Goal: Information Seeking & Learning: Check status

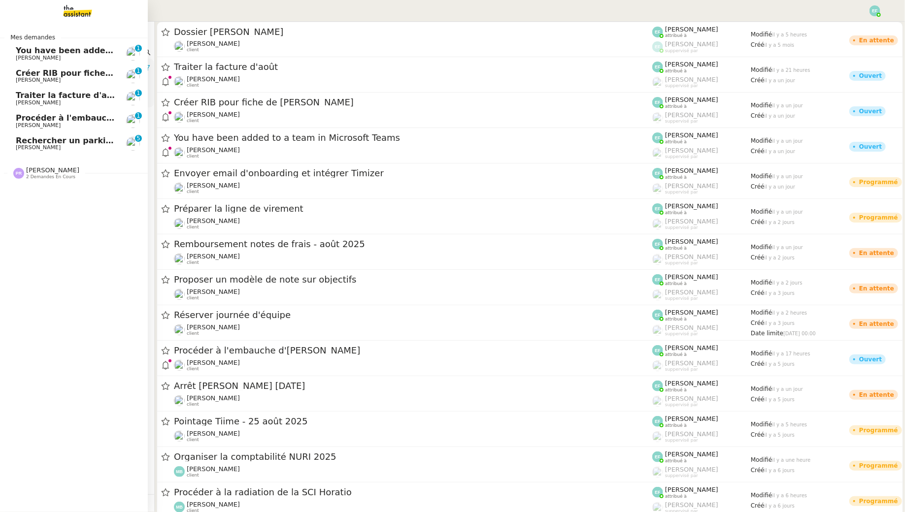
click at [52, 54] on span "You have been added to a team in Microsoft Teams" at bounding box center [129, 50] width 227 height 9
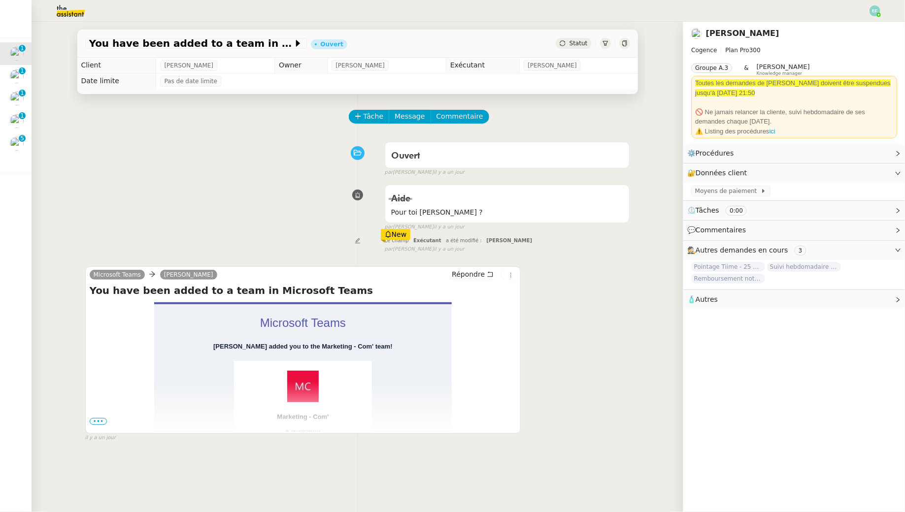
click at [101, 422] on span "•••" at bounding box center [99, 421] width 18 height 7
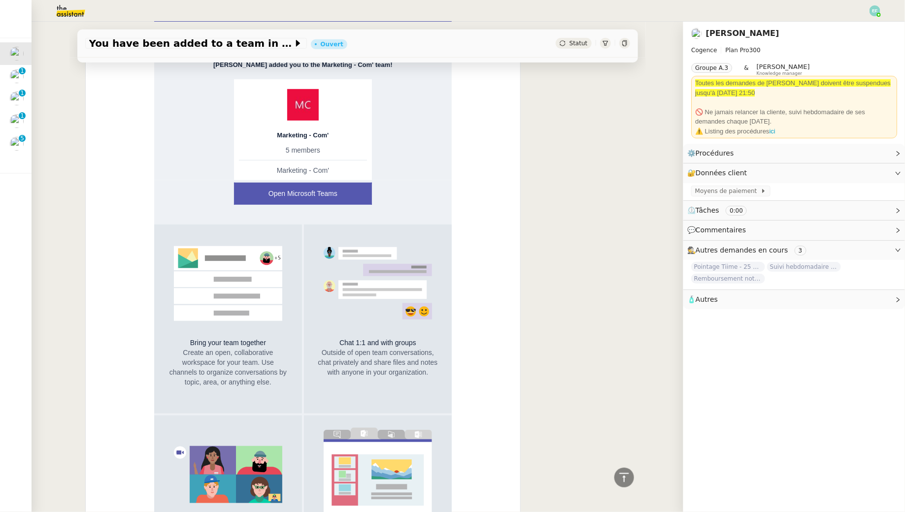
scroll to position [244, 0]
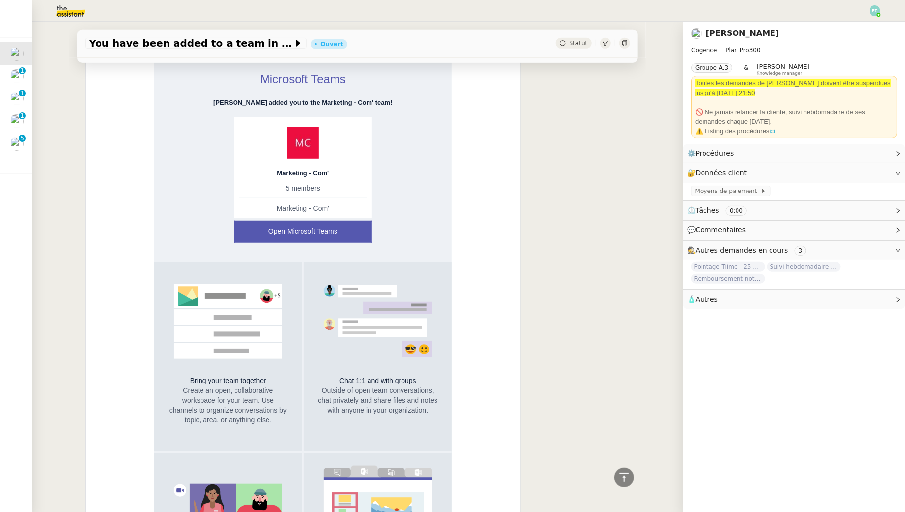
click at [323, 229] on link "Open Microsoft Teams" at bounding box center [303, 232] width 136 height 20
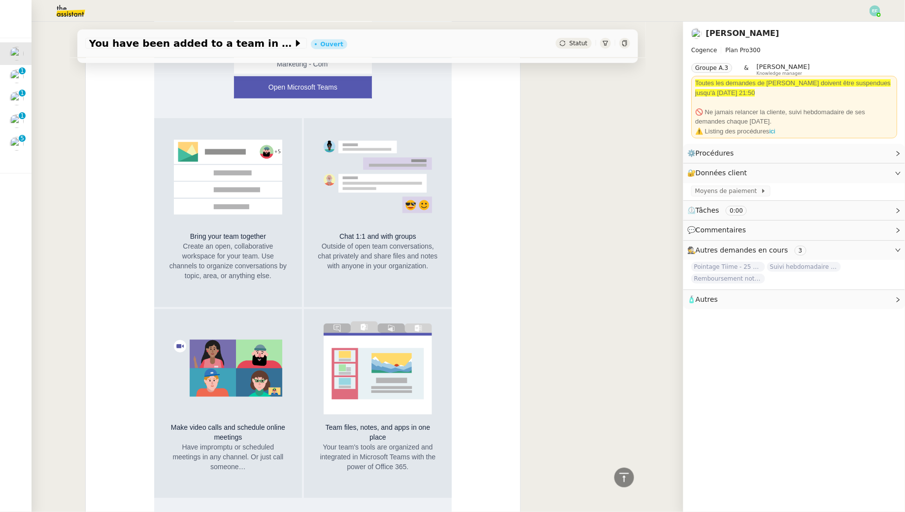
scroll to position [0, 0]
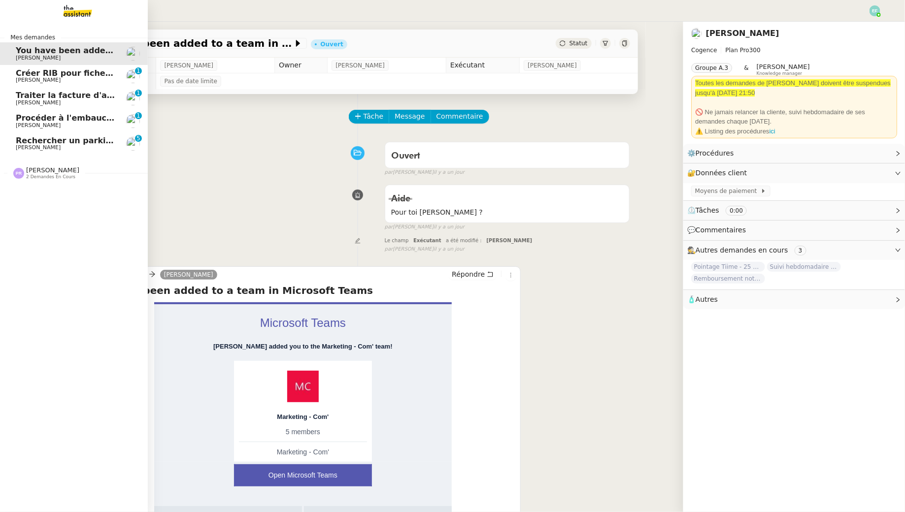
click at [27, 78] on span "[PERSON_NAME]" at bounding box center [38, 80] width 45 height 6
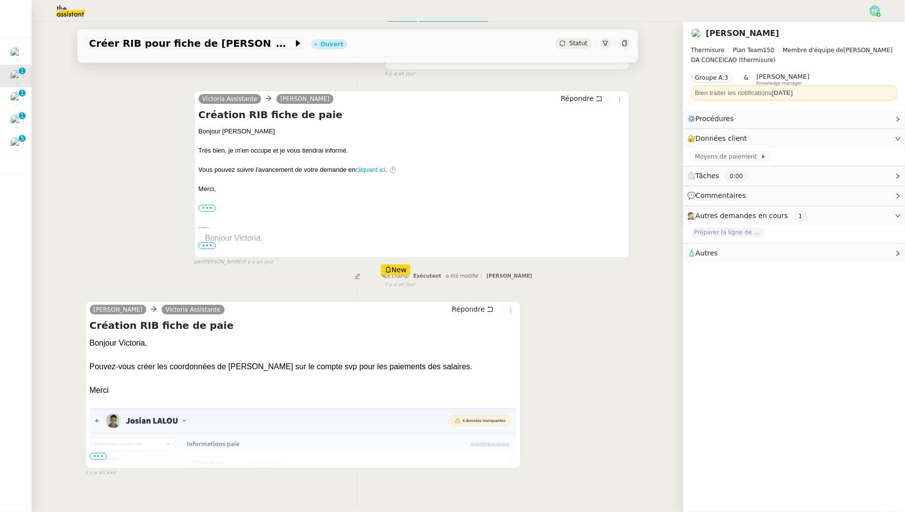
scroll to position [100, 0]
click at [97, 456] on span "•••" at bounding box center [99, 455] width 18 height 7
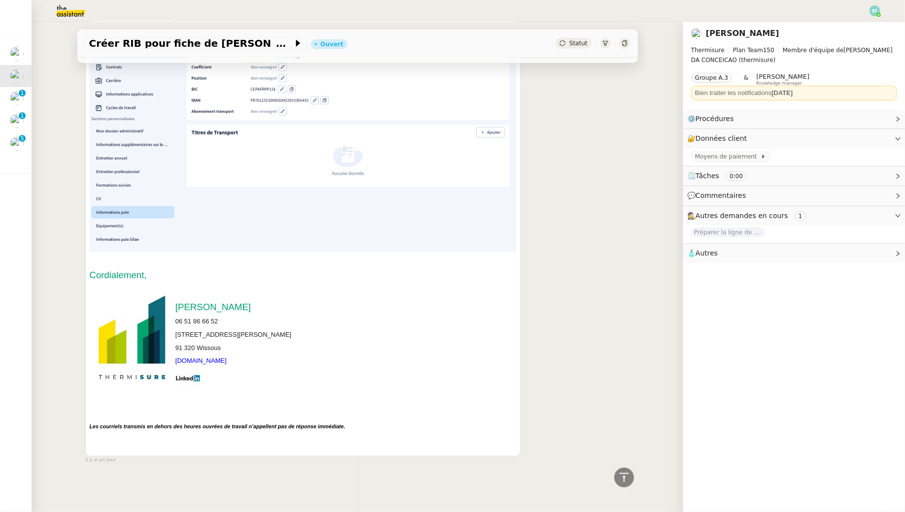
scroll to position [0, 0]
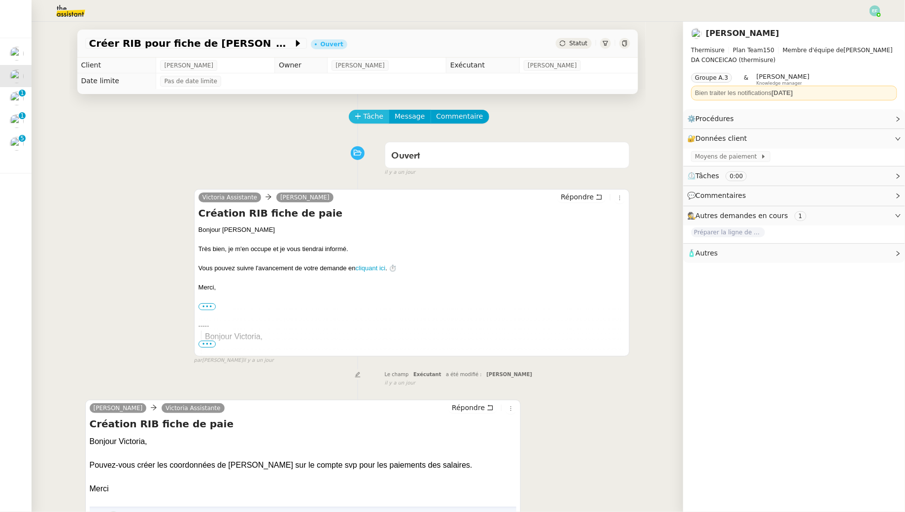
click at [377, 111] on span "Tâche" at bounding box center [374, 116] width 20 height 11
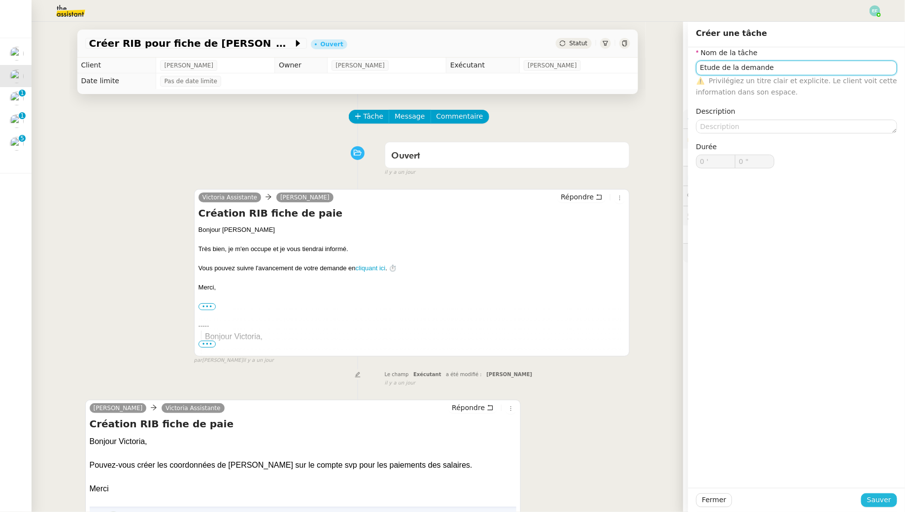
type input "Etude de la demande"
click at [877, 503] on span "Sauver" at bounding box center [879, 500] width 24 height 11
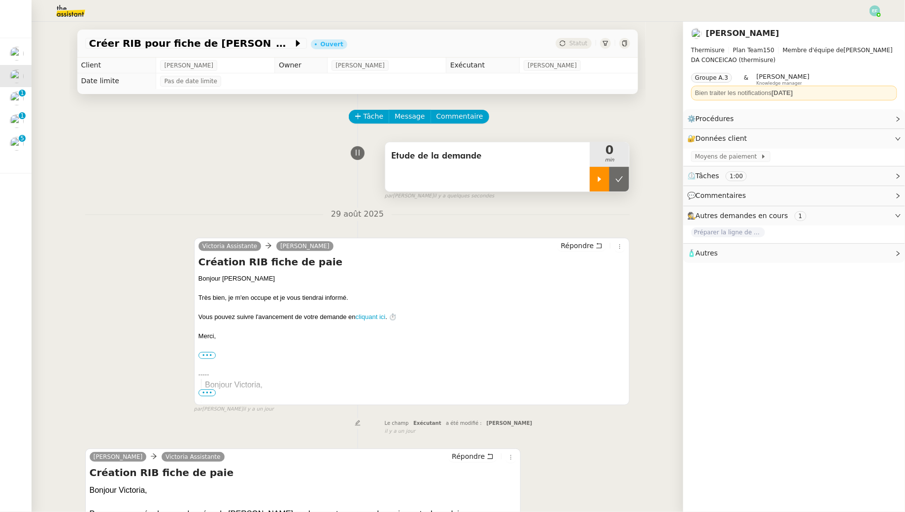
click at [602, 185] on div at bounding box center [600, 179] width 20 height 25
click at [471, 114] on span "Commentaire" at bounding box center [460, 116] width 47 height 11
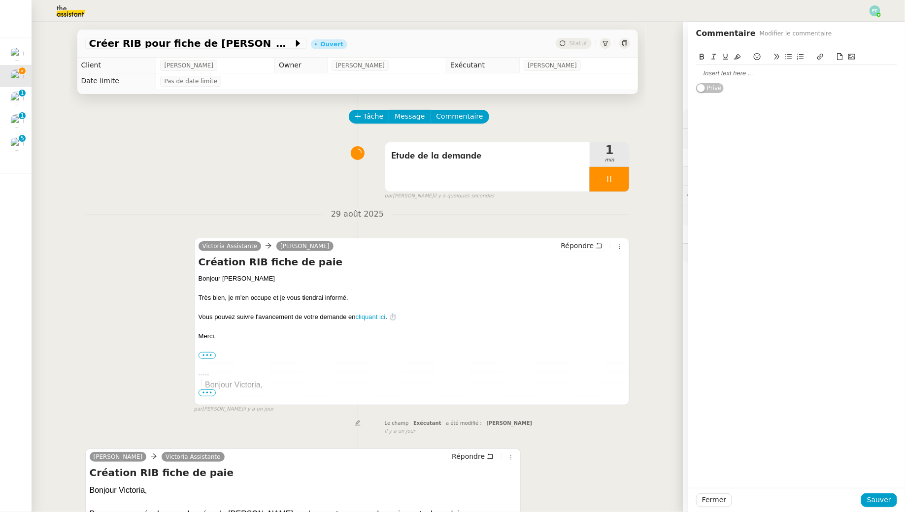
click at [711, 74] on div at bounding box center [796, 73] width 201 height 9
click at [887, 499] on span "Sauver" at bounding box center [879, 500] width 24 height 11
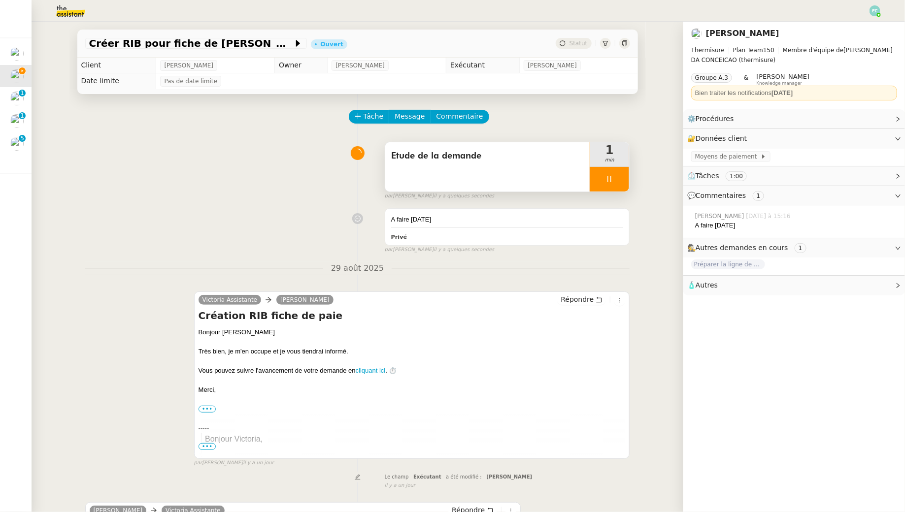
click at [619, 184] on div at bounding box center [609, 179] width 39 height 25
click at [619, 184] on button at bounding box center [620, 179] width 20 height 25
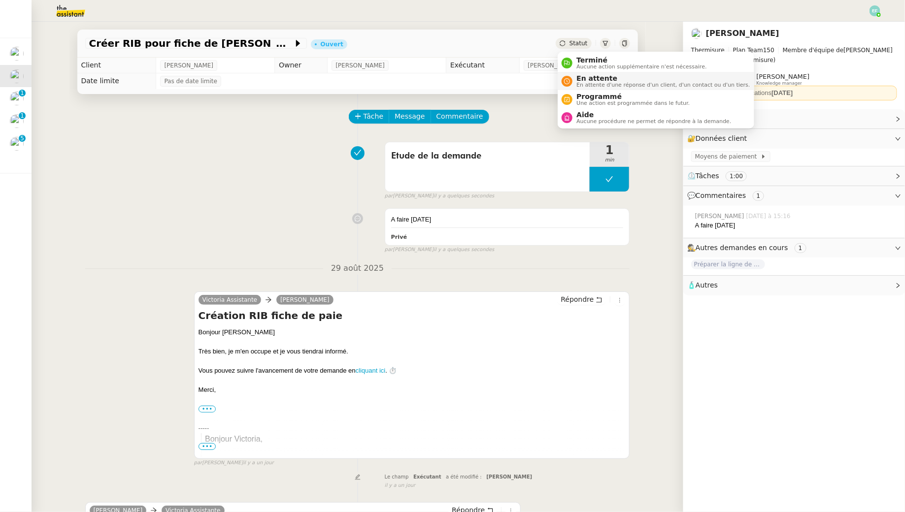
click at [588, 78] on span "En attente" at bounding box center [663, 78] width 173 height 8
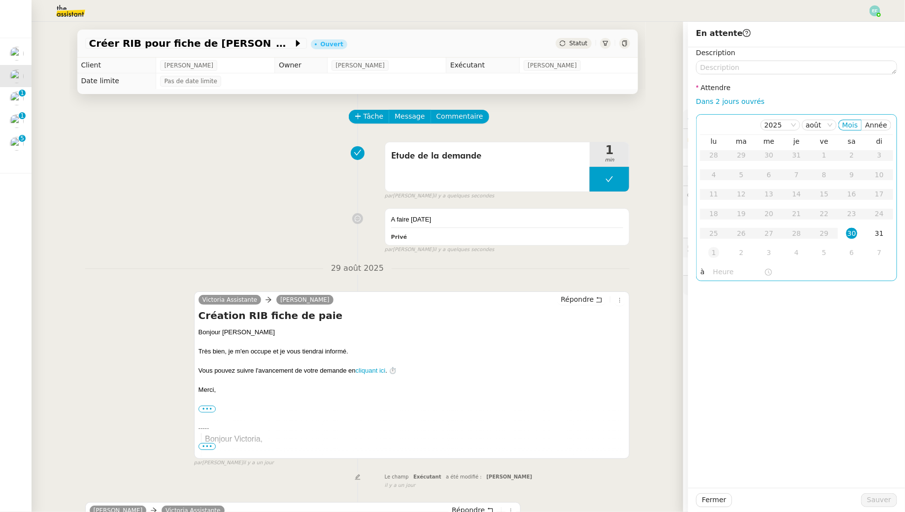
click at [712, 254] on div "1" at bounding box center [714, 252] width 11 height 11
click at [890, 497] on button "Sauver" at bounding box center [879, 501] width 36 height 14
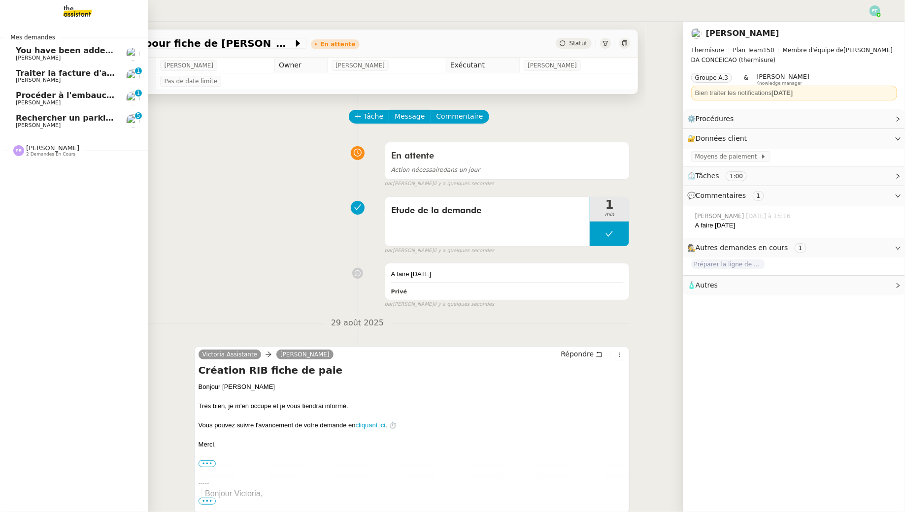
click at [58, 53] on span "You have been added to a team in Microsoft Teams" at bounding box center [129, 50] width 227 height 9
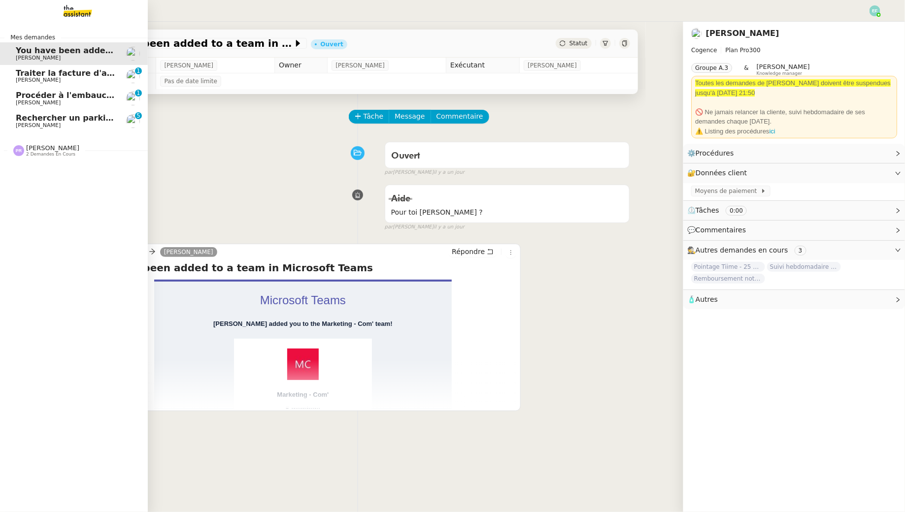
click at [97, 81] on span "[PERSON_NAME]" at bounding box center [66, 80] width 100 height 6
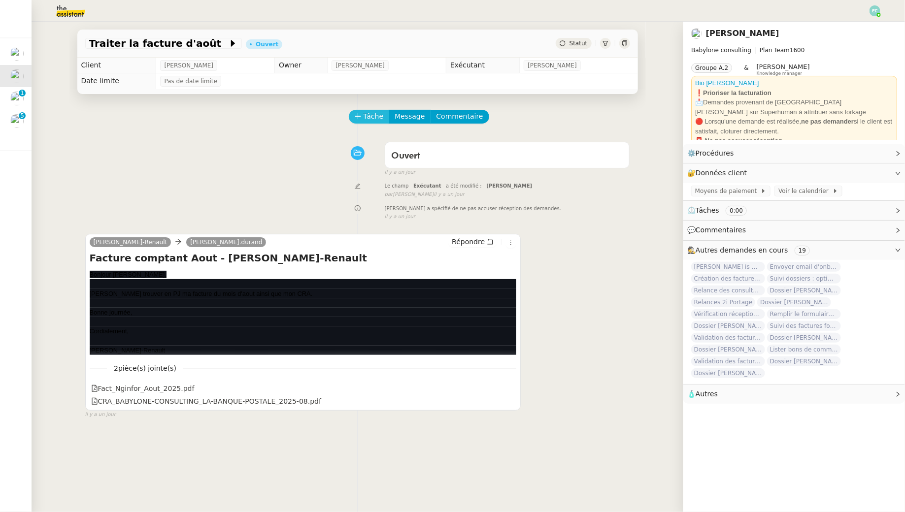
click at [374, 117] on span "Tâche" at bounding box center [374, 116] width 20 height 11
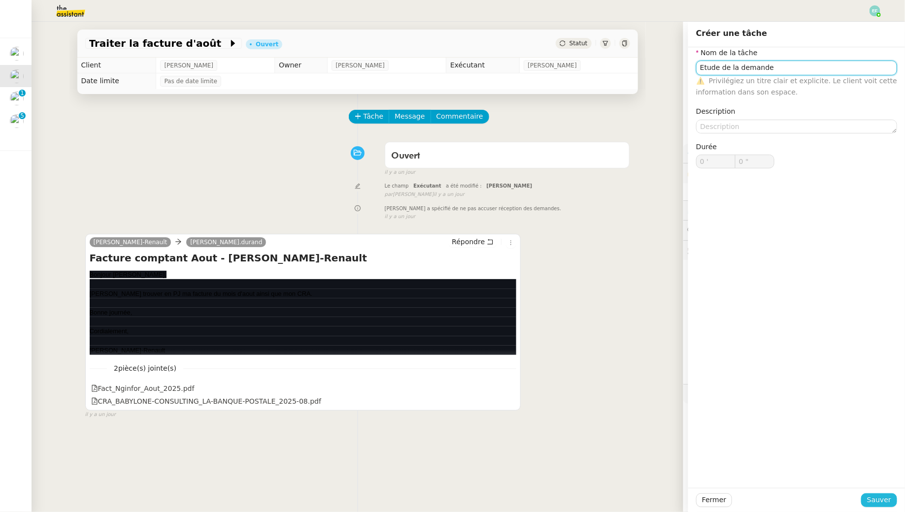
type input "Etude de la demande"
click at [887, 495] on span "Sauver" at bounding box center [879, 500] width 24 height 11
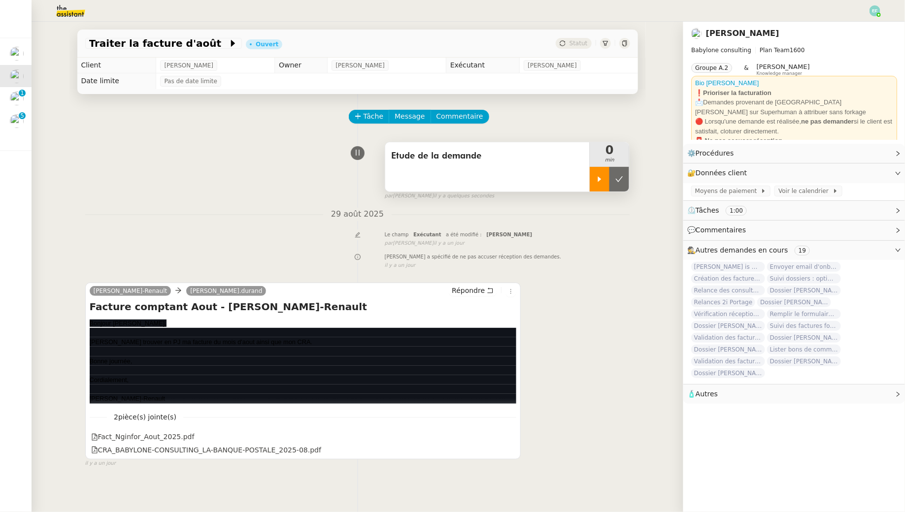
click at [596, 174] on div at bounding box center [600, 179] width 20 height 25
click at [451, 121] on span "Commentaire" at bounding box center [460, 116] width 47 height 11
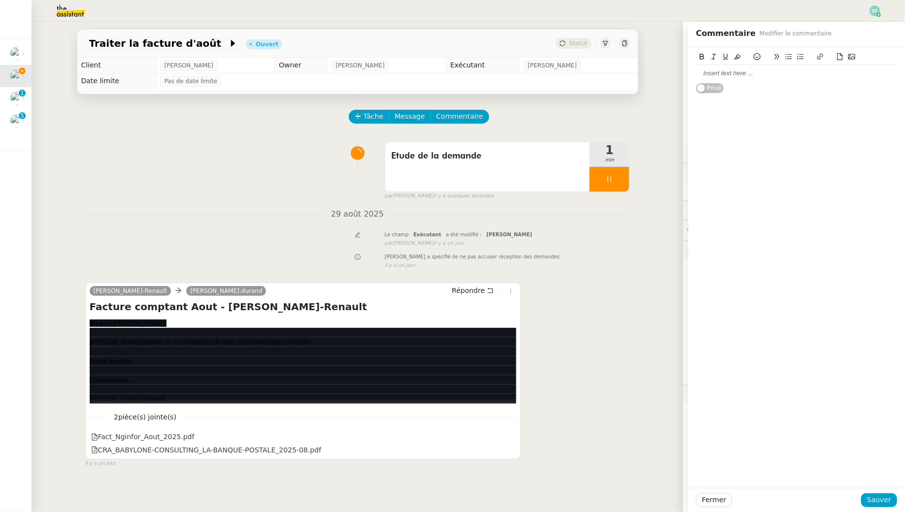
click at [747, 67] on div at bounding box center [796, 73] width 201 height 17
click at [883, 505] on span "Sauver" at bounding box center [879, 500] width 24 height 11
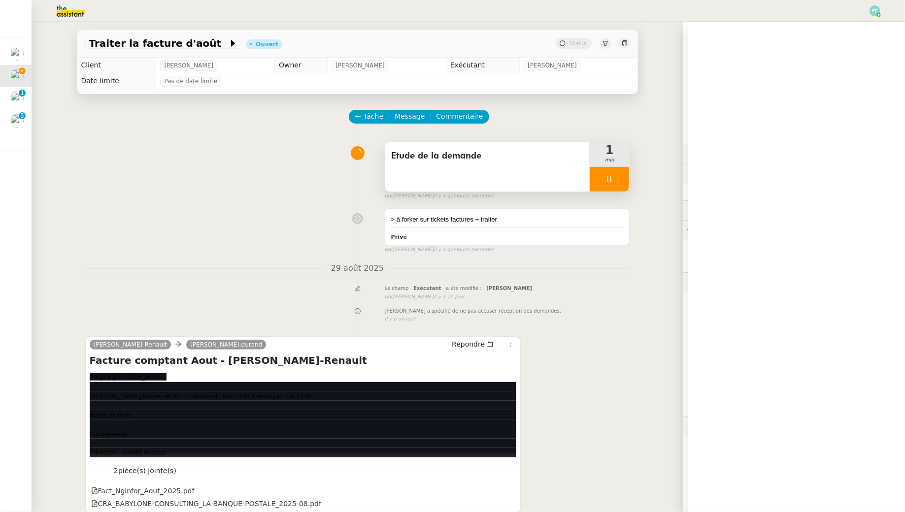
click at [620, 184] on div at bounding box center [609, 179] width 39 height 25
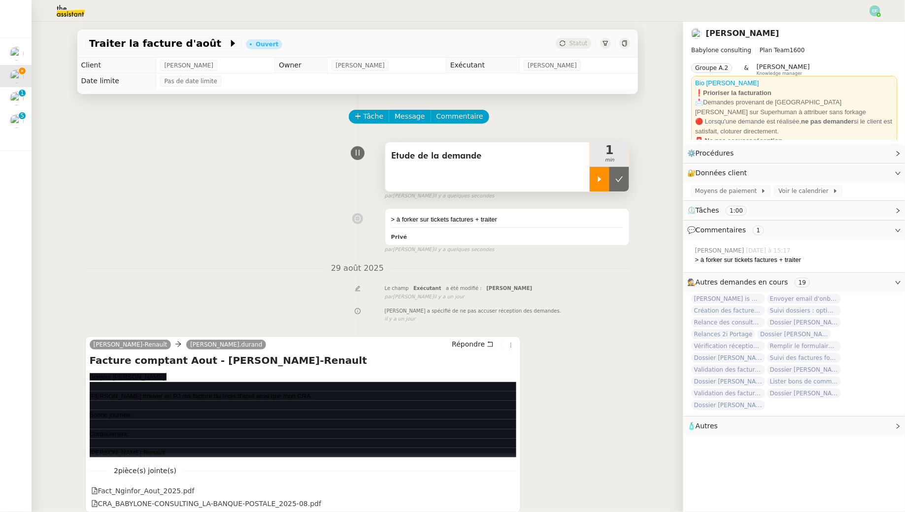
click at [620, 184] on button at bounding box center [620, 179] width 20 height 25
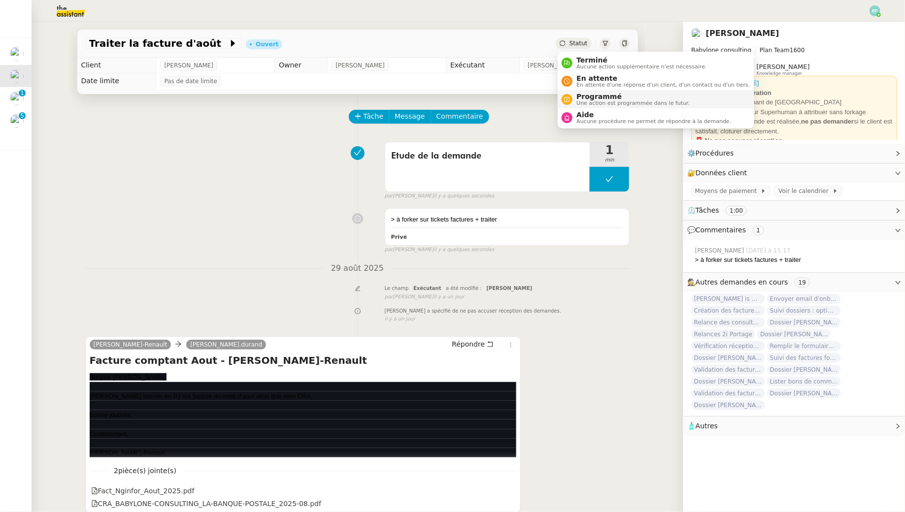
click at [581, 96] on span "Programmé" at bounding box center [633, 97] width 113 height 8
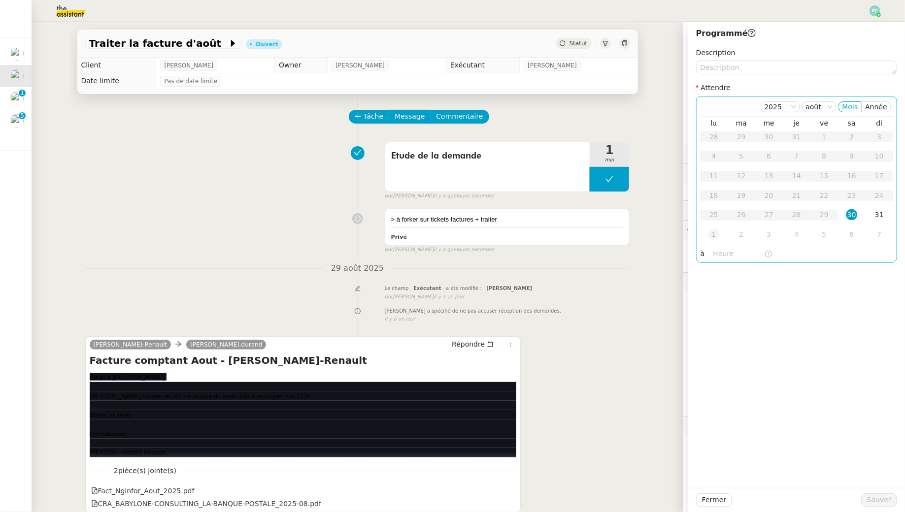
click at [717, 238] on div "1" at bounding box center [714, 234] width 11 height 11
click at [875, 502] on span "Sauver" at bounding box center [879, 500] width 24 height 11
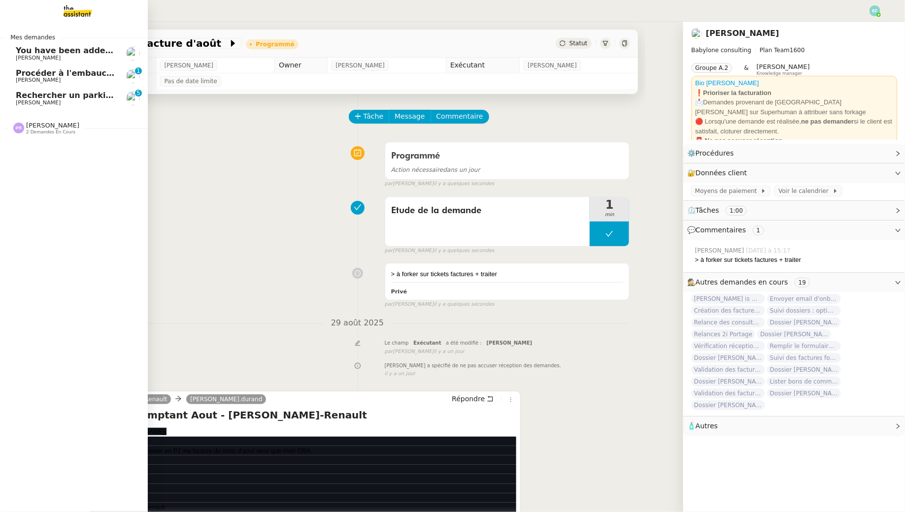
click at [23, 79] on span "[PERSON_NAME]" at bounding box center [38, 80] width 45 height 6
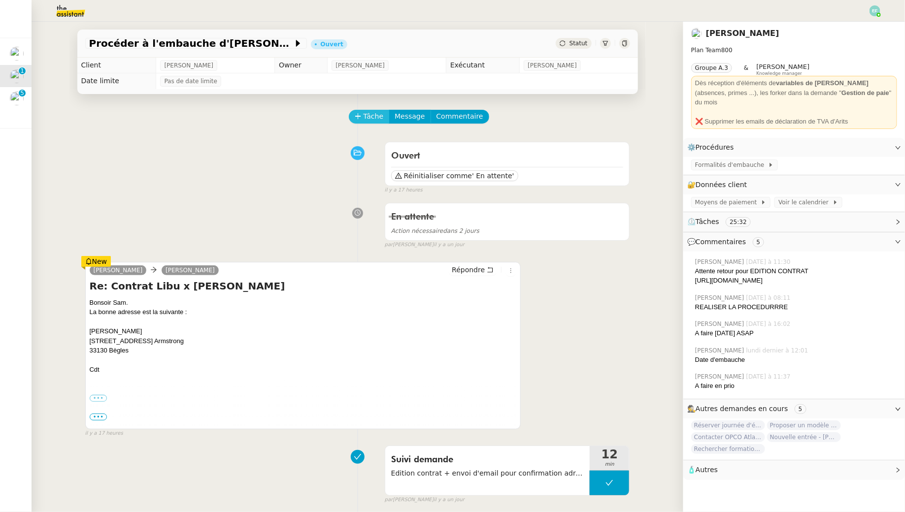
click at [374, 122] on button "Tâche" at bounding box center [369, 117] width 41 height 14
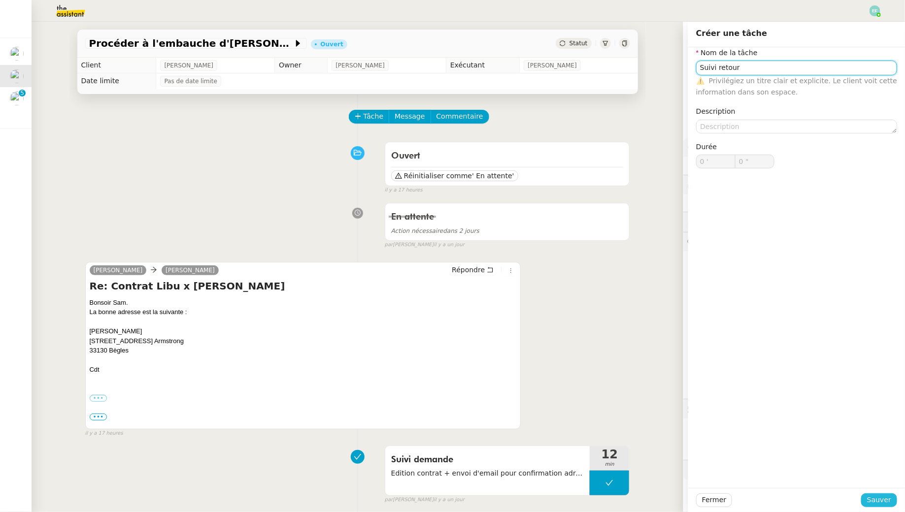
type input "Suivi retour"
click at [880, 501] on span "Sauver" at bounding box center [879, 500] width 24 height 11
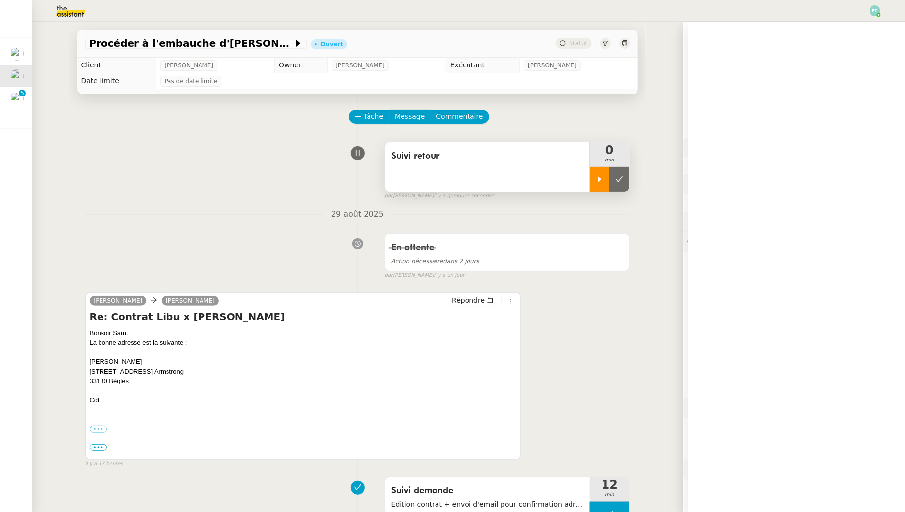
click at [591, 178] on div at bounding box center [600, 179] width 20 height 25
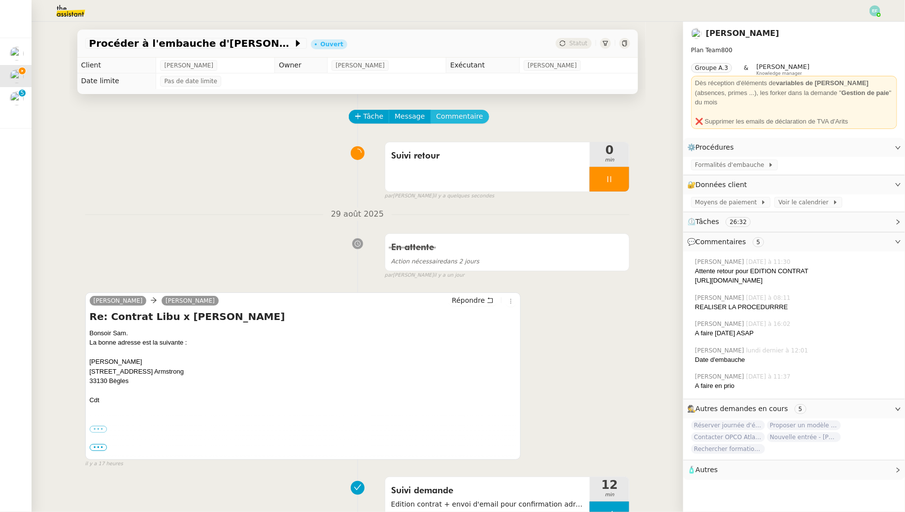
click at [450, 117] on span "Commentaire" at bounding box center [460, 116] width 47 height 11
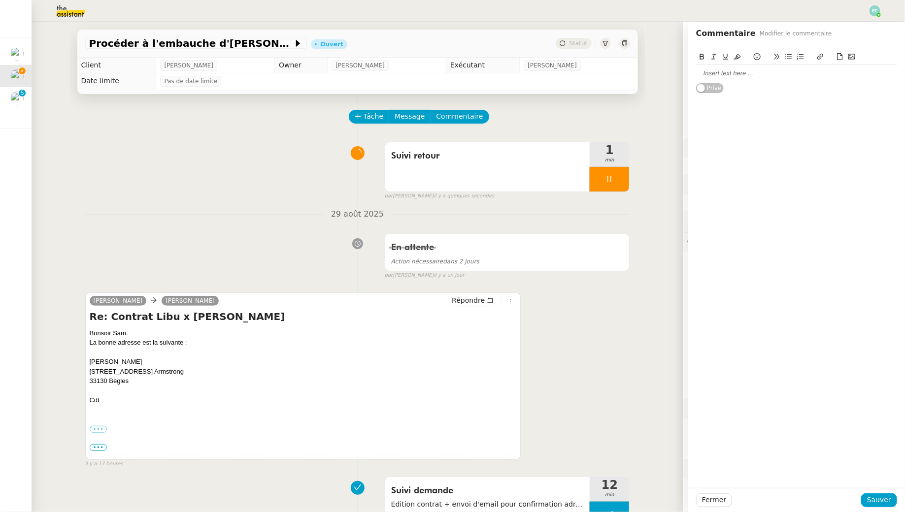
click at [768, 73] on div at bounding box center [796, 73] width 201 height 9
click at [878, 503] on span "Sauver" at bounding box center [879, 500] width 24 height 11
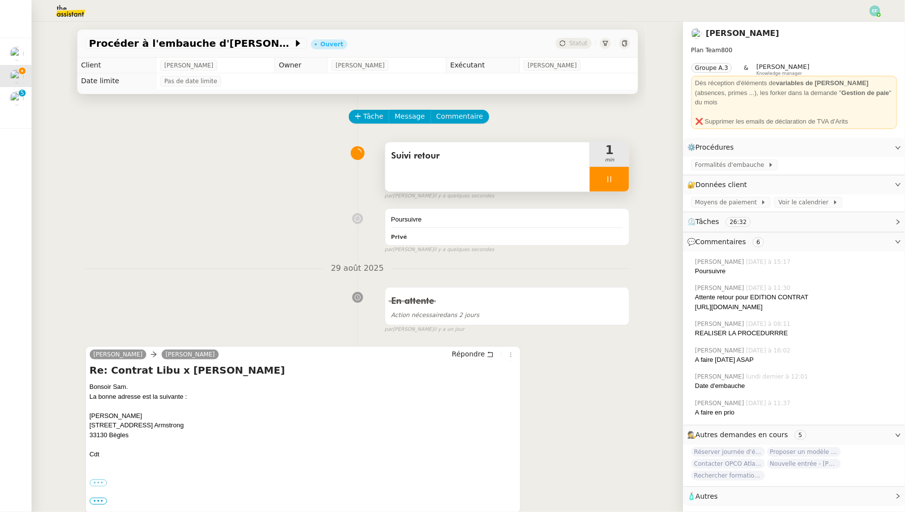
click at [620, 182] on div at bounding box center [609, 179] width 39 height 25
click at [620, 182] on icon at bounding box center [619, 179] width 8 height 8
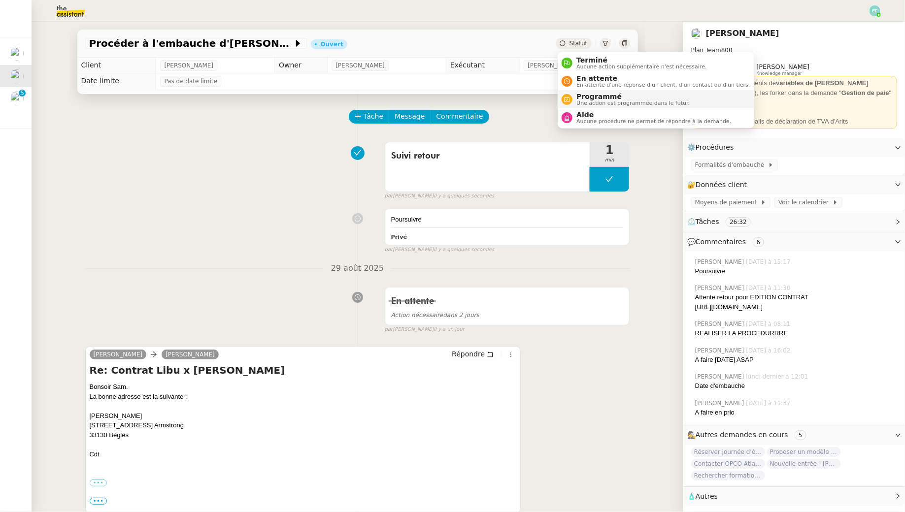
click at [595, 97] on span "Programmé" at bounding box center [633, 97] width 113 height 8
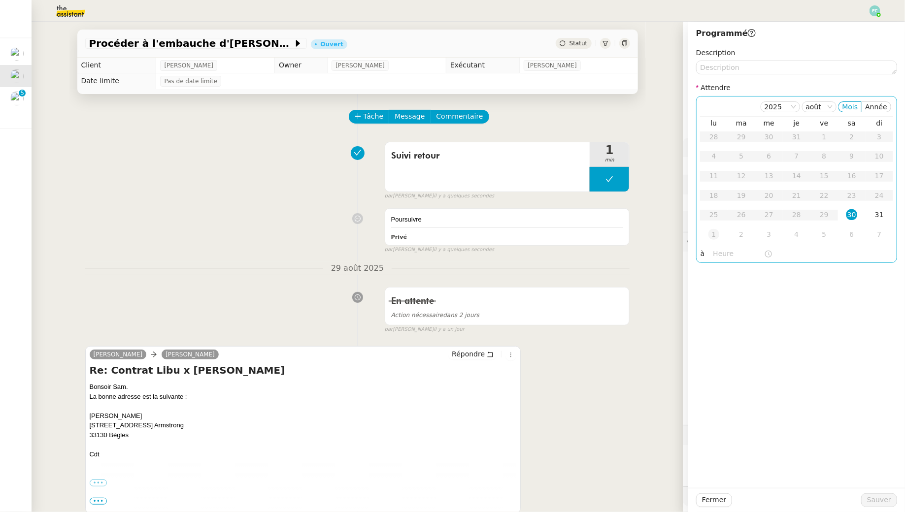
click at [723, 240] on td "1" at bounding box center [714, 235] width 28 height 20
click at [876, 503] on span "Sauver" at bounding box center [879, 500] width 24 height 11
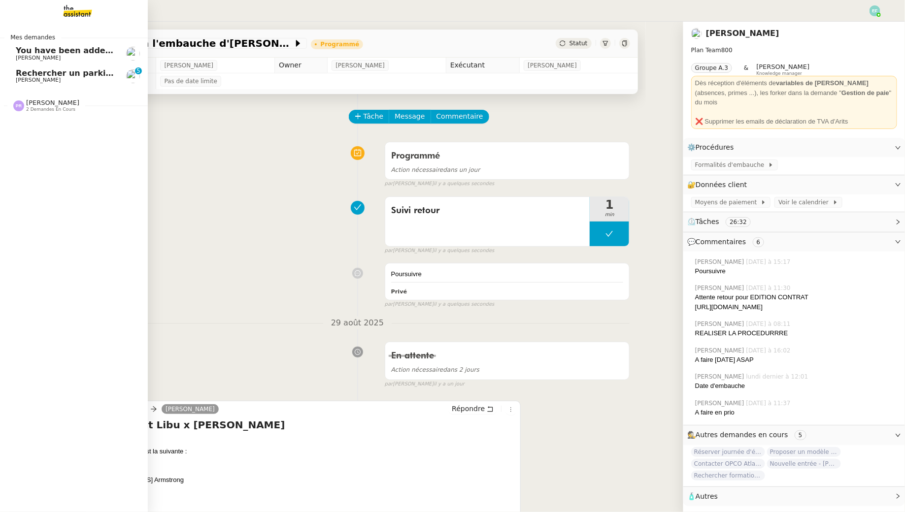
click at [51, 73] on span "Rechercher un parking à vendre à [GEOGRAPHIC_DATA]" at bounding box center [139, 72] width 246 height 9
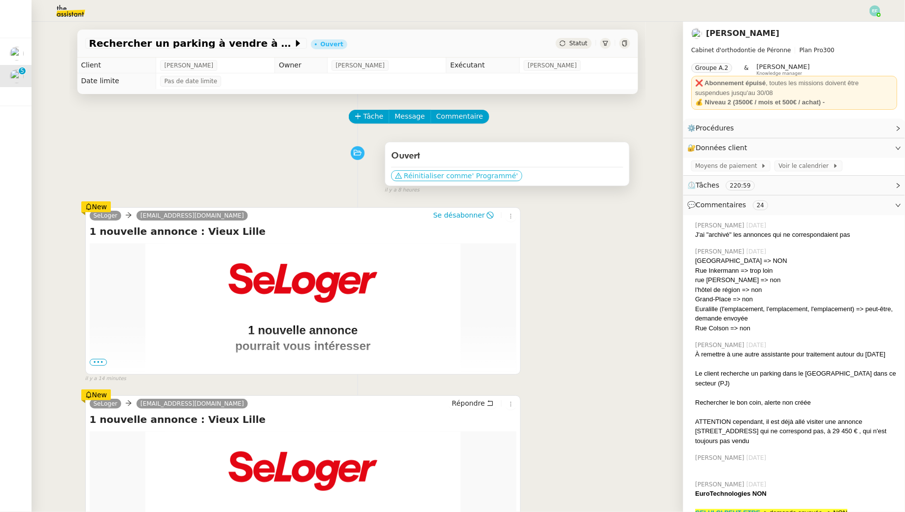
click at [450, 177] on span "Réinitialiser comme" at bounding box center [438, 176] width 68 height 10
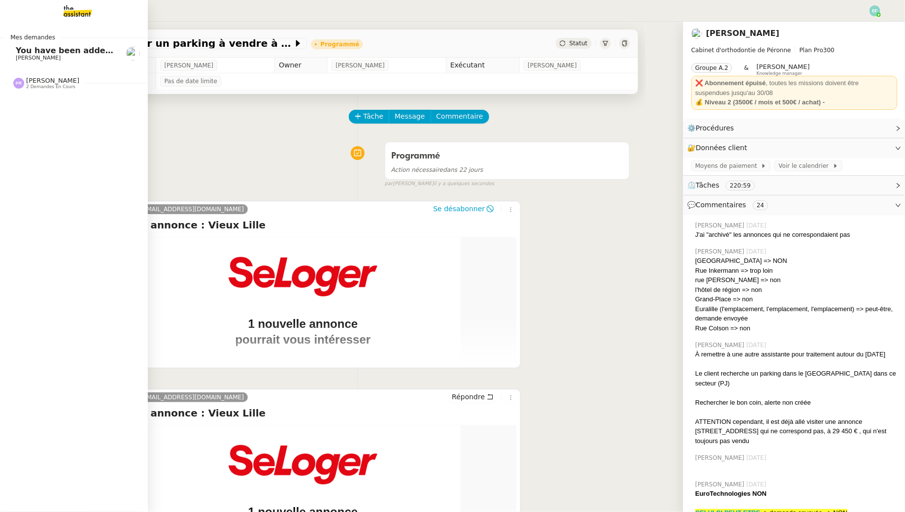
click at [24, 55] on span "[PERSON_NAME]" at bounding box center [38, 58] width 45 height 6
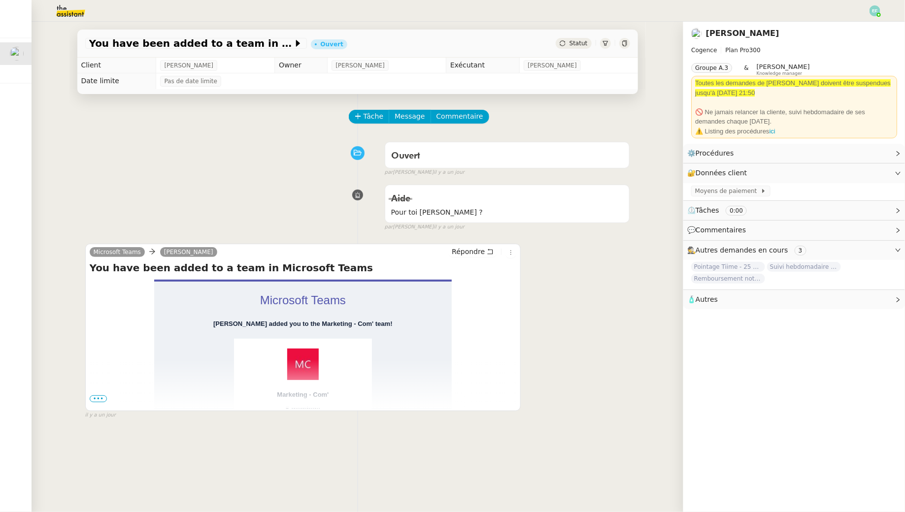
click at [101, 400] on span "•••" at bounding box center [99, 399] width 18 height 7
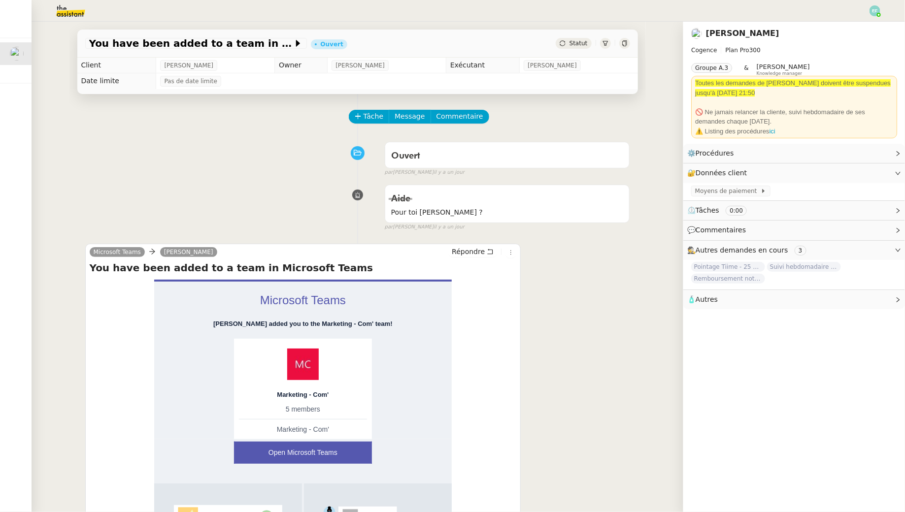
click at [373, 115] on span "Tâche" at bounding box center [374, 116] width 20 height 11
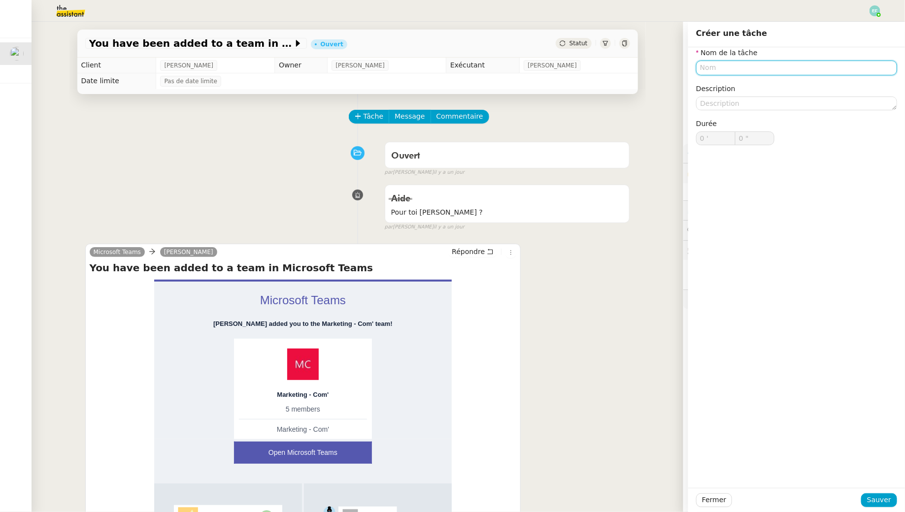
click at [789, 66] on input "text" at bounding box center [796, 68] width 201 height 14
type input "Etude de la demande"
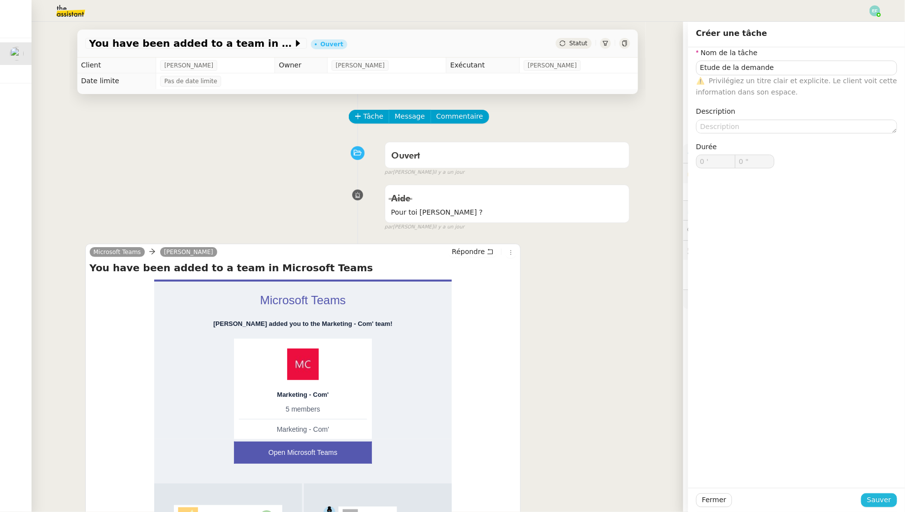
click at [875, 497] on span "Sauver" at bounding box center [879, 500] width 24 height 11
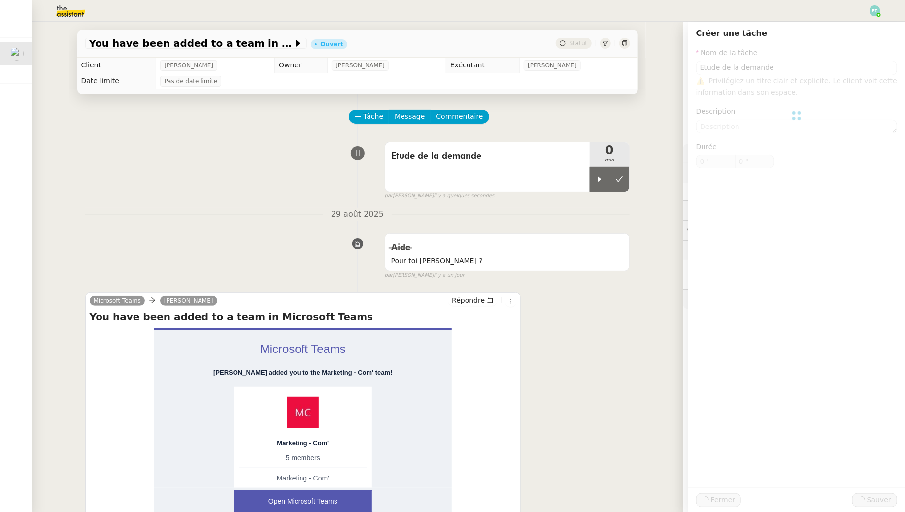
click at [867, 492] on div "Fermer Sauver" at bounding box center [796, 500] width 217 height 24
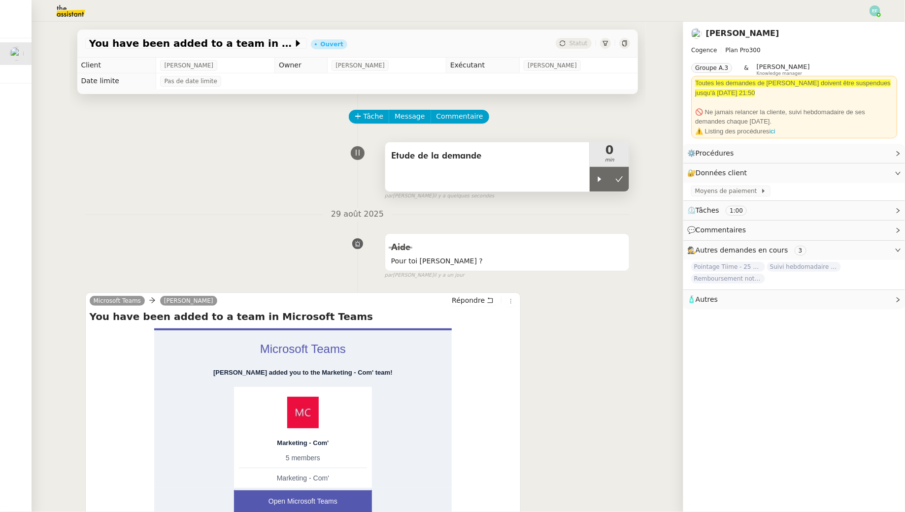
click at [589, 180] on div "Etude de la demande" at bounding box center [487, 166] width 205 height 49
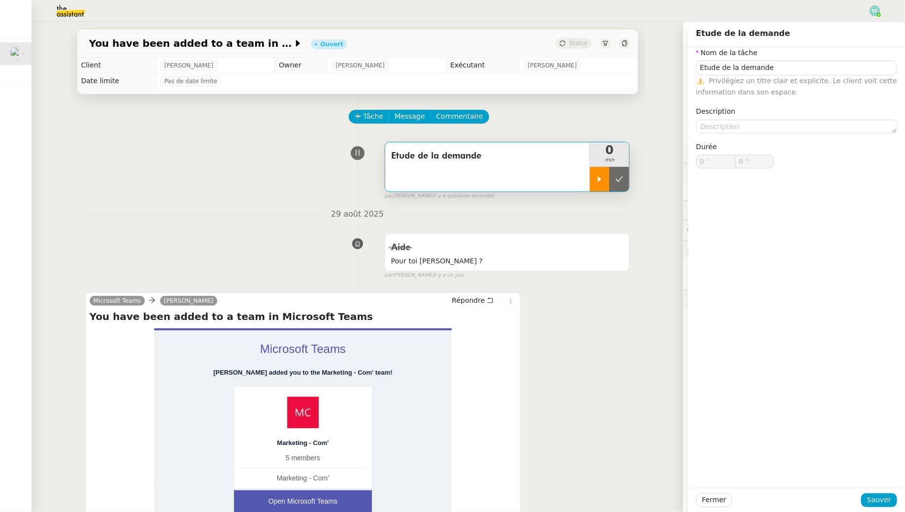
click at [598, 184] on div at bounding box center [600, 179] width 20 height 25
type input "Etude de la demande"
type input "0 '"
type input "0 ""
type input "Etude de la demande"
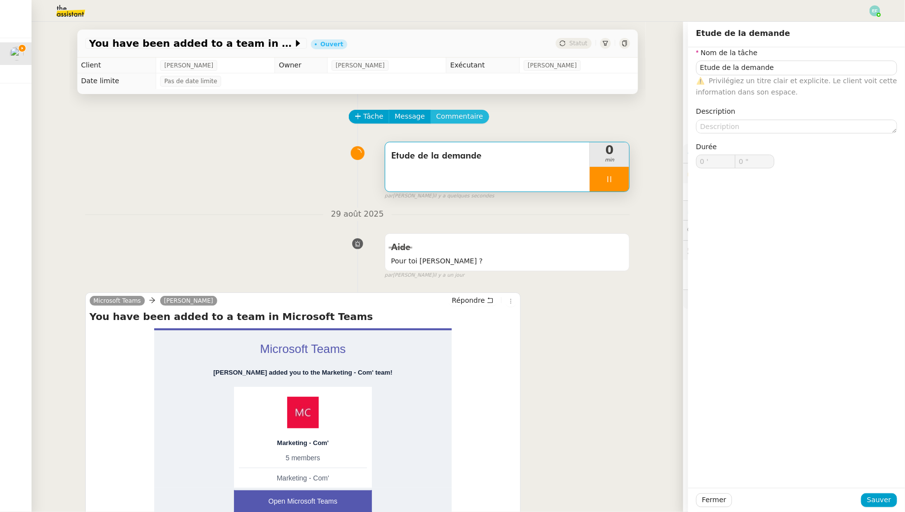
type input "0 '"
type input "0 ""
click at [446, 116] on span "Commentaire" at bounding box center [460, 116] width 47 height 11
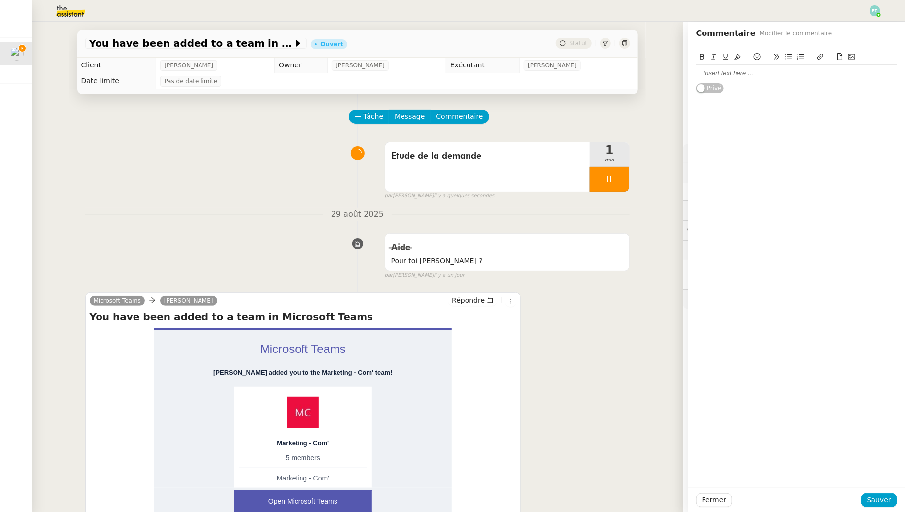
click at [732, 75] on div at bounding box center [796, 73] width 201 height 9
click at [884, 500] on span "Sauver" at bounding box center [879, 500] width 24 height 11
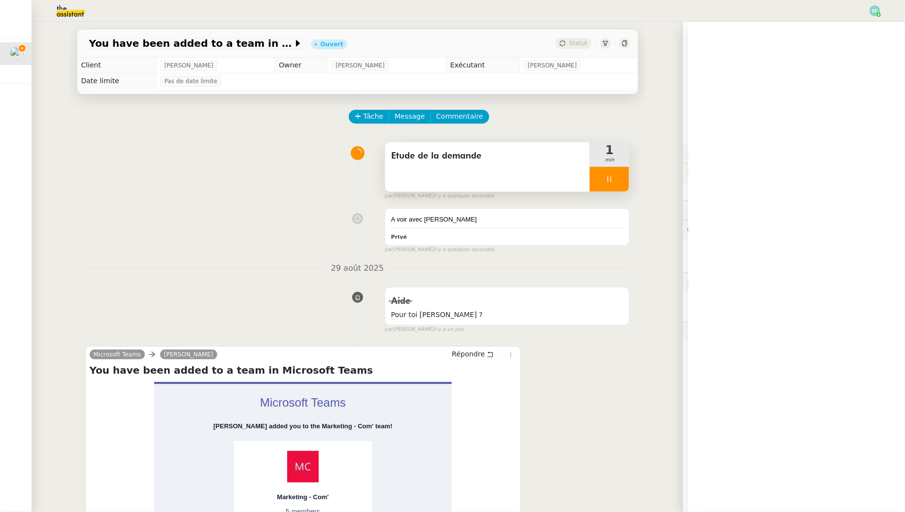
click at [618, 177] on div at bounding box center [609, 179] width 39 height 25
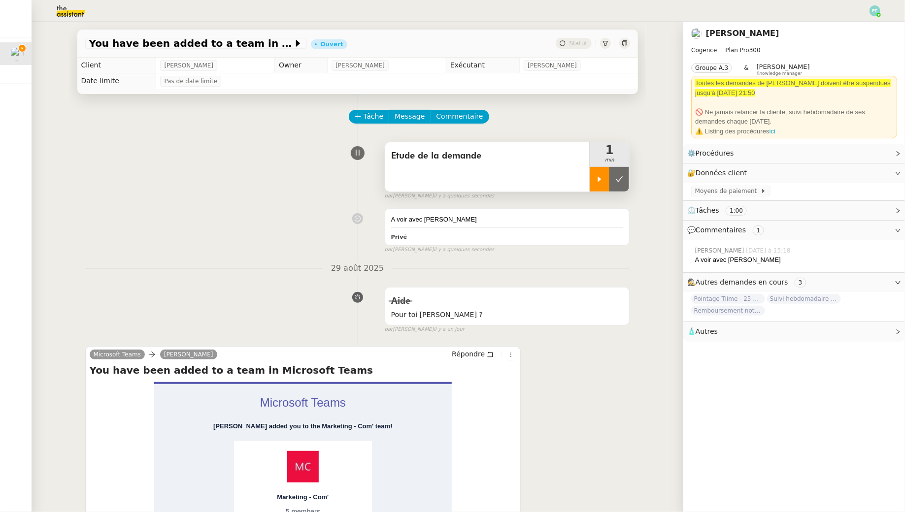
click at [618, 177] on icon at bounding box center [619, 179] width 8 height 8
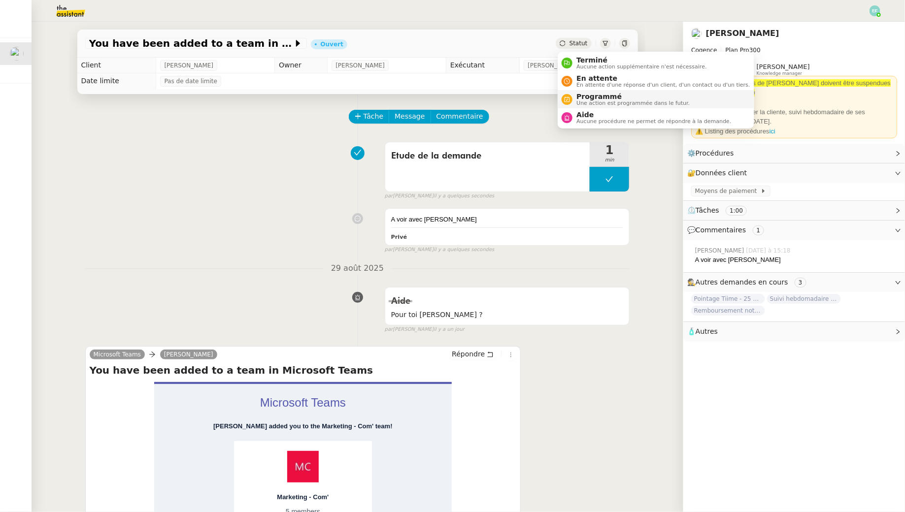
click at [597, 99] on span "Programmé" at bounding box center [633, 97] width 113 height 8
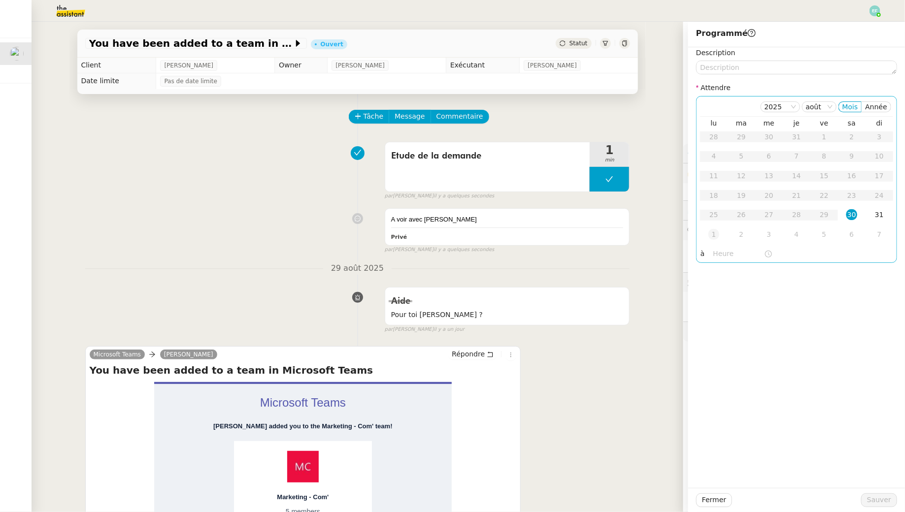
click at [715, 236] on div "1" at bounding box center [714, 234] width 11 height 11
click at [893, 496] on button "Sauver" at bounding box center [879, 501] width 36 height 14
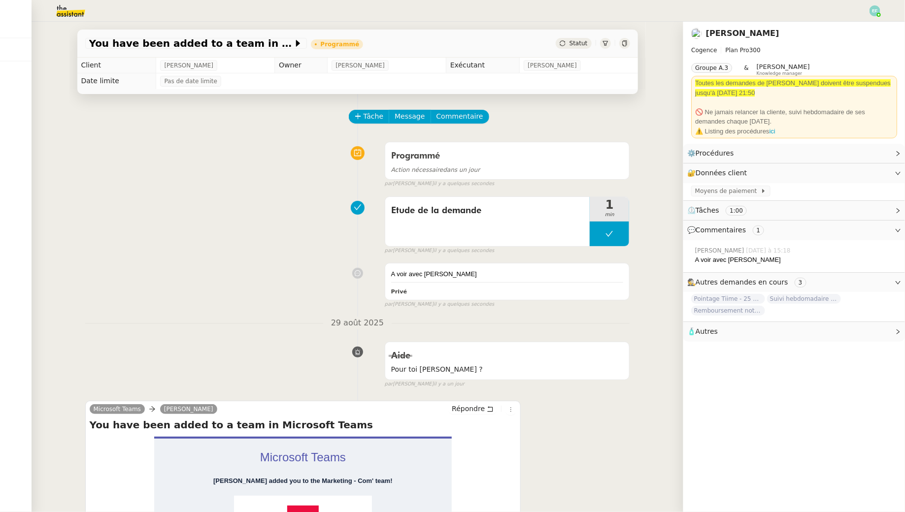
click at [68, 10] on img at bounding box center [63, 11] width 76 height 22
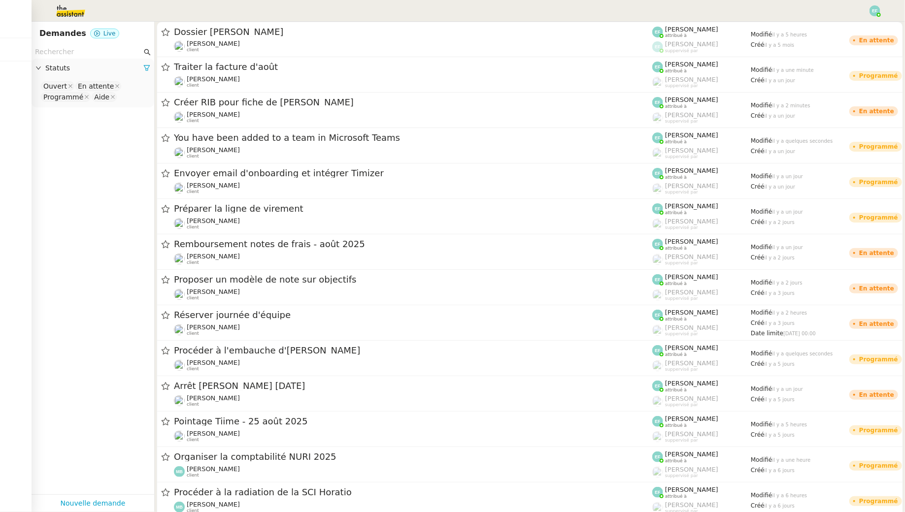
click at [74, 10] on img at bounding box center [63, 11] width 76 height 22
click at [871, 15] on div at bounding box center [875, 10] width 11 height 11
click at [871, 27] on li "Suivi" at bounding box center [849, 28] width 64 height 14
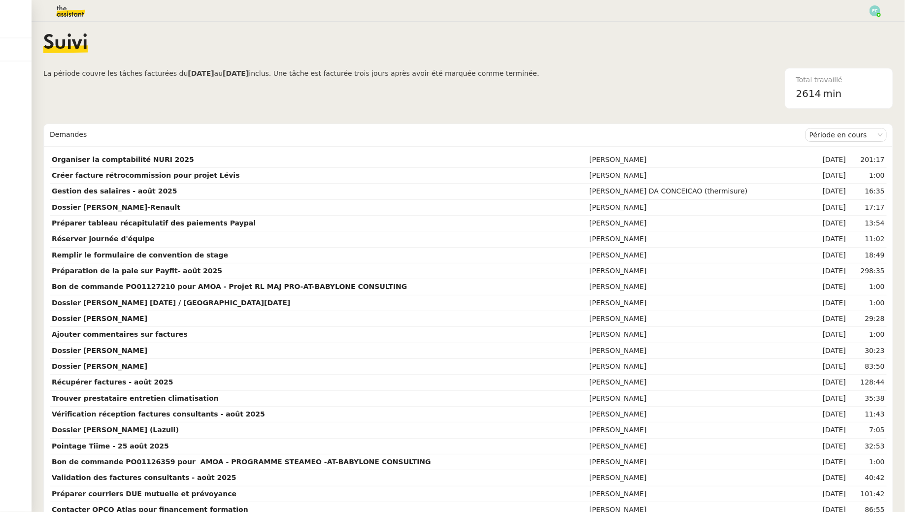
click at [74, 6] on img at bounding box center [63, 11] width 76 height 22
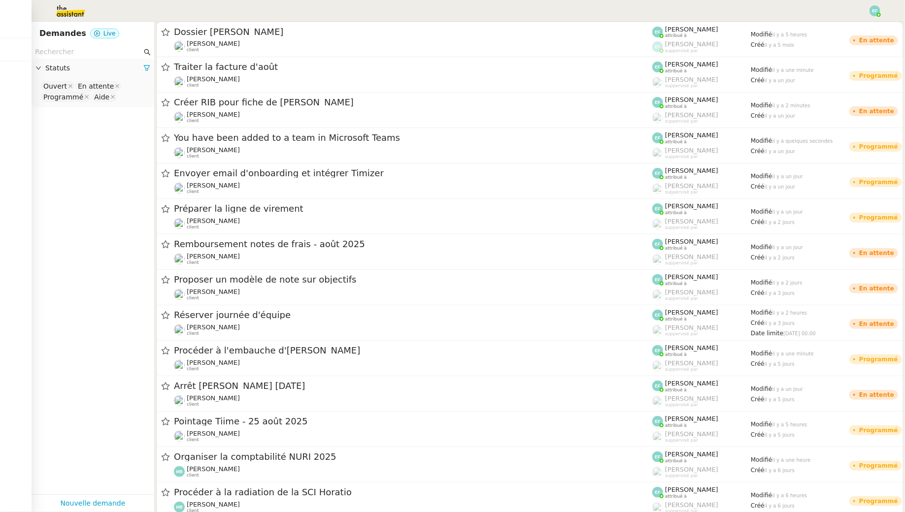
click at [66, 11] on img at bounding box center [63, 11] width 76 height 22
click at [76, 53] on input "text" at bounding box center [88, 51] width 107 height 11
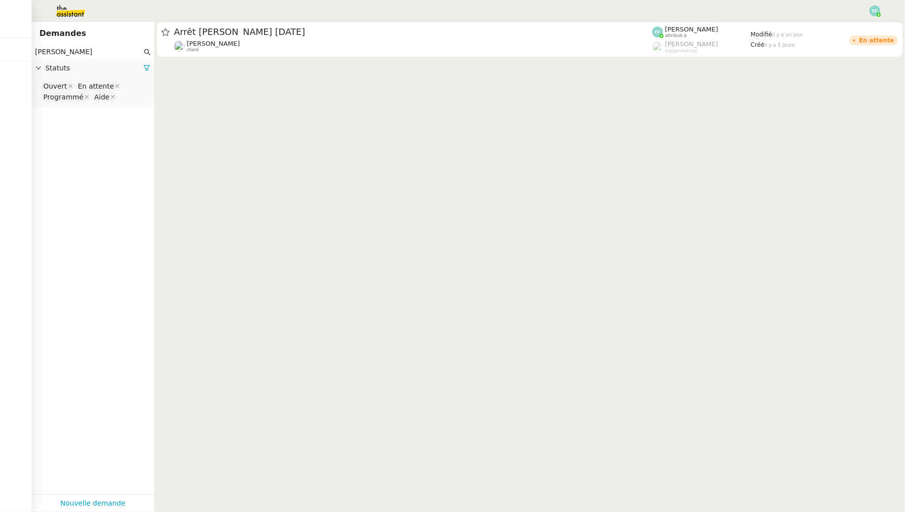
type input "[PERSON_NAME]"
click at [130, 97] on nz-select-top-control "Ouvert En attente Programmé Aide" at bounding box center [92, 91] width 107 height 23
type input "ter"
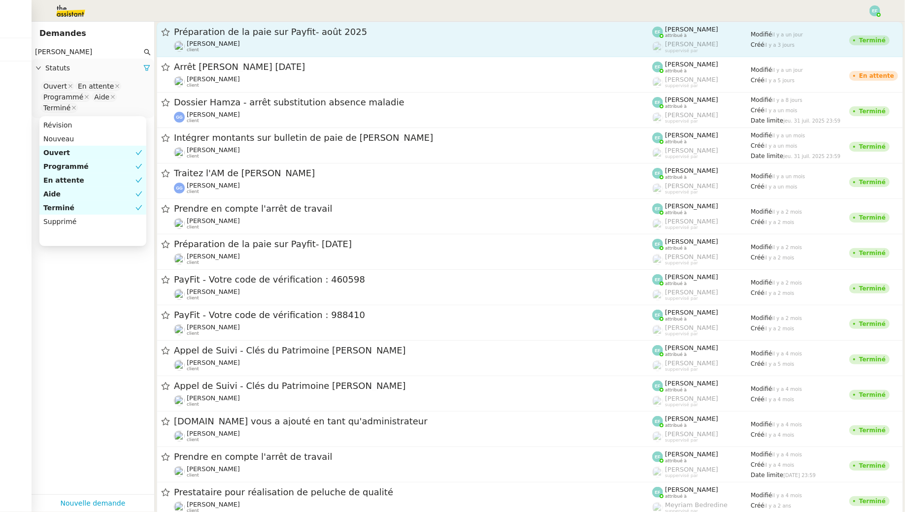
click at [297, 37] on div "Préparation de la paie sur Payfit- août 2025" at bounding box center [413, 32] width 478 height 12
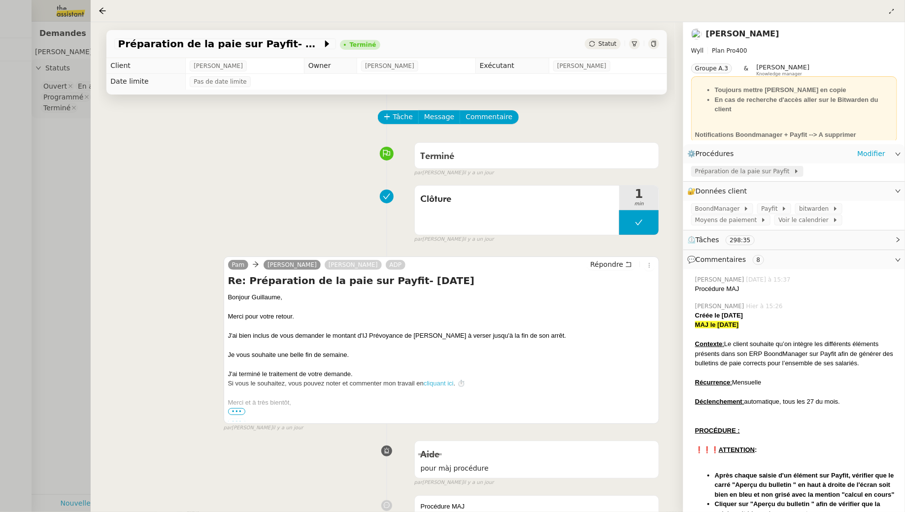
click at [727, 176] on span "Préparation de la paie sur Payfit" at bounding box center [744, 172] width 99 height 10
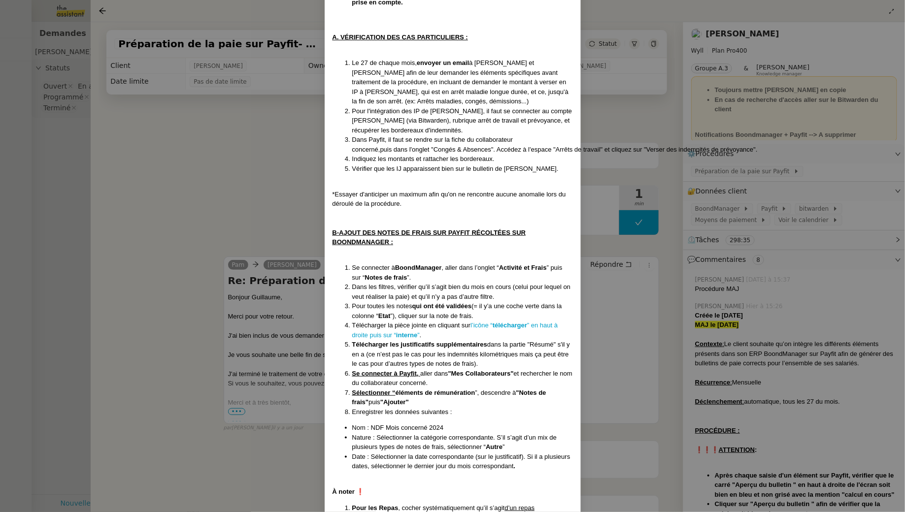
scroll to position [241, 0]
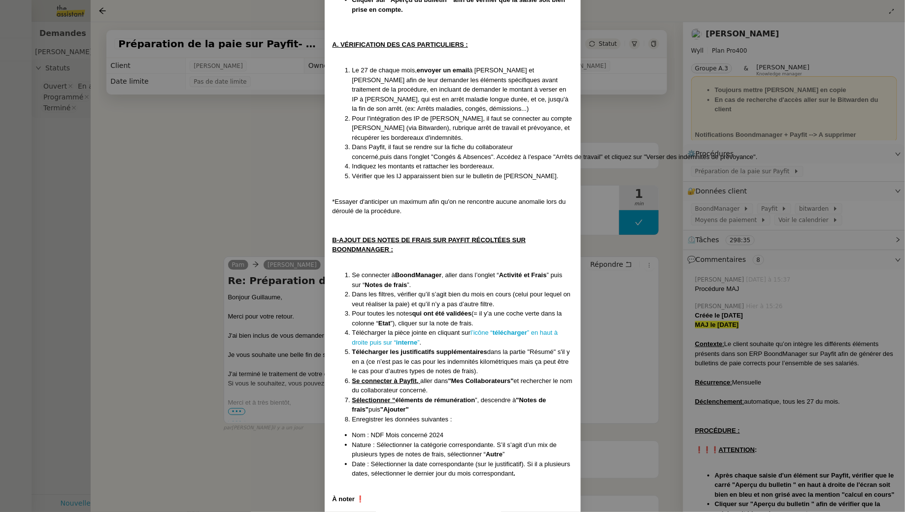
click at [227, 185] on nz-modal-container "Créée le [DATE] MAJ le [DATE] Contexte : Le client souhaite qu’on intègre les d…" at bounding box center [452, 256] width 905 height 512
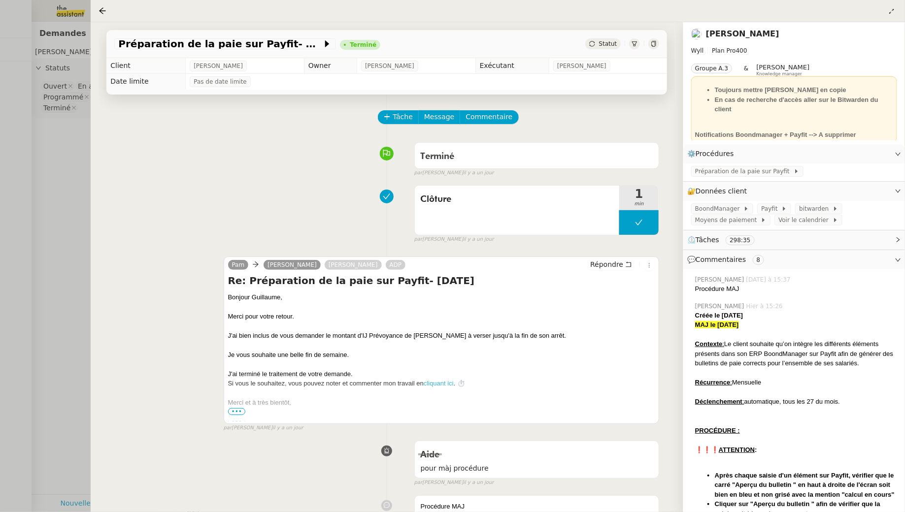
click at [38, 173] on div at bounding box center [452, 256] width 905 height 512
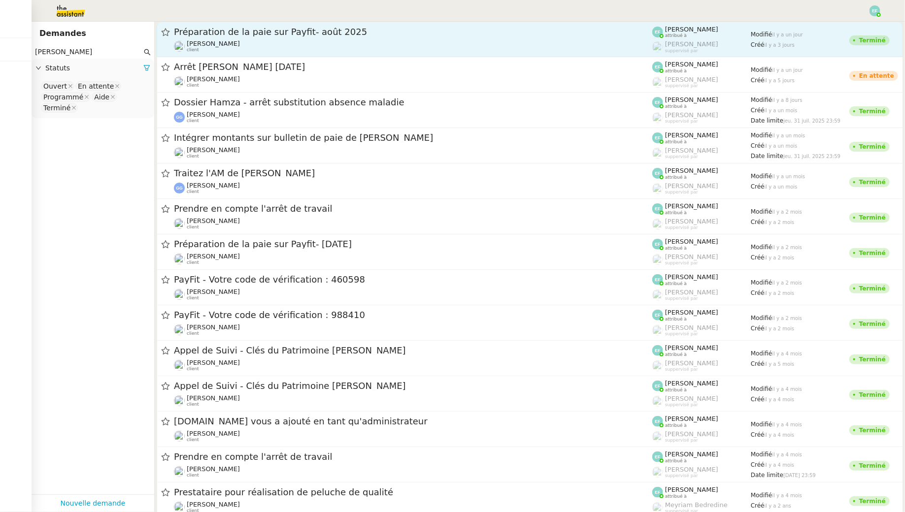
click at [279, 37] on div "Préparation de la paie sur Payfit- août 2025" at bounding box center [413, 32] width 478 height 12
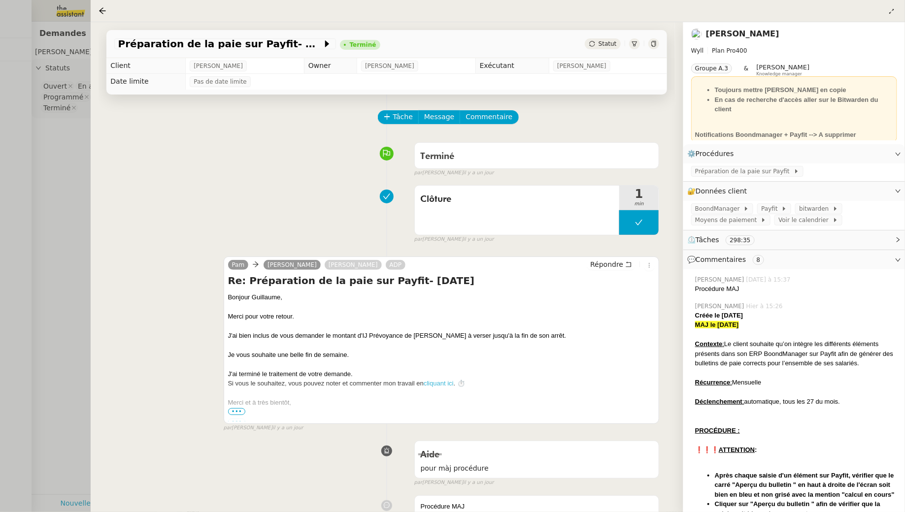
click at [40, 161] on div at bounding box center [452, 256] width 905 height 512
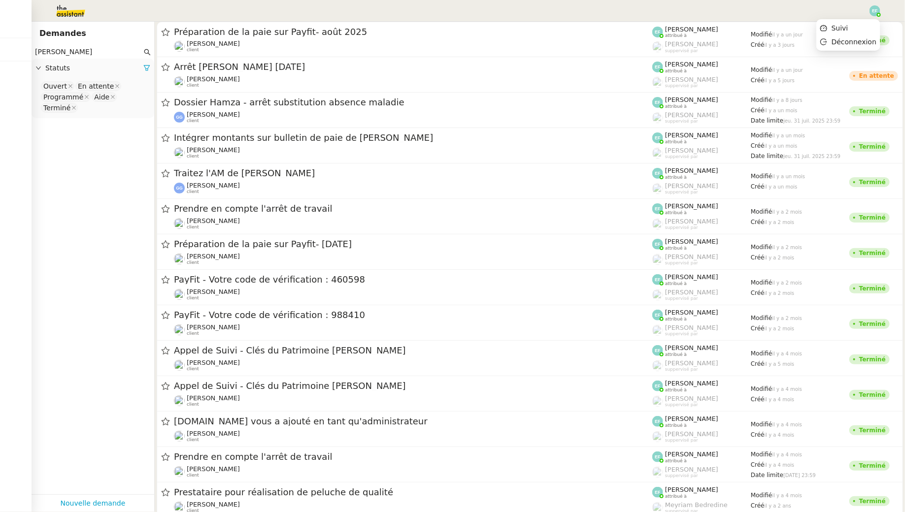
click at [872, 12] on img at bounding box center [875, 10] width 11 height 11
click at [860, 27] on li "Suivi" at bounding box center [849, 28] width 64 height 14
